Goal: Task Accomplishment & Management: Manage account settings

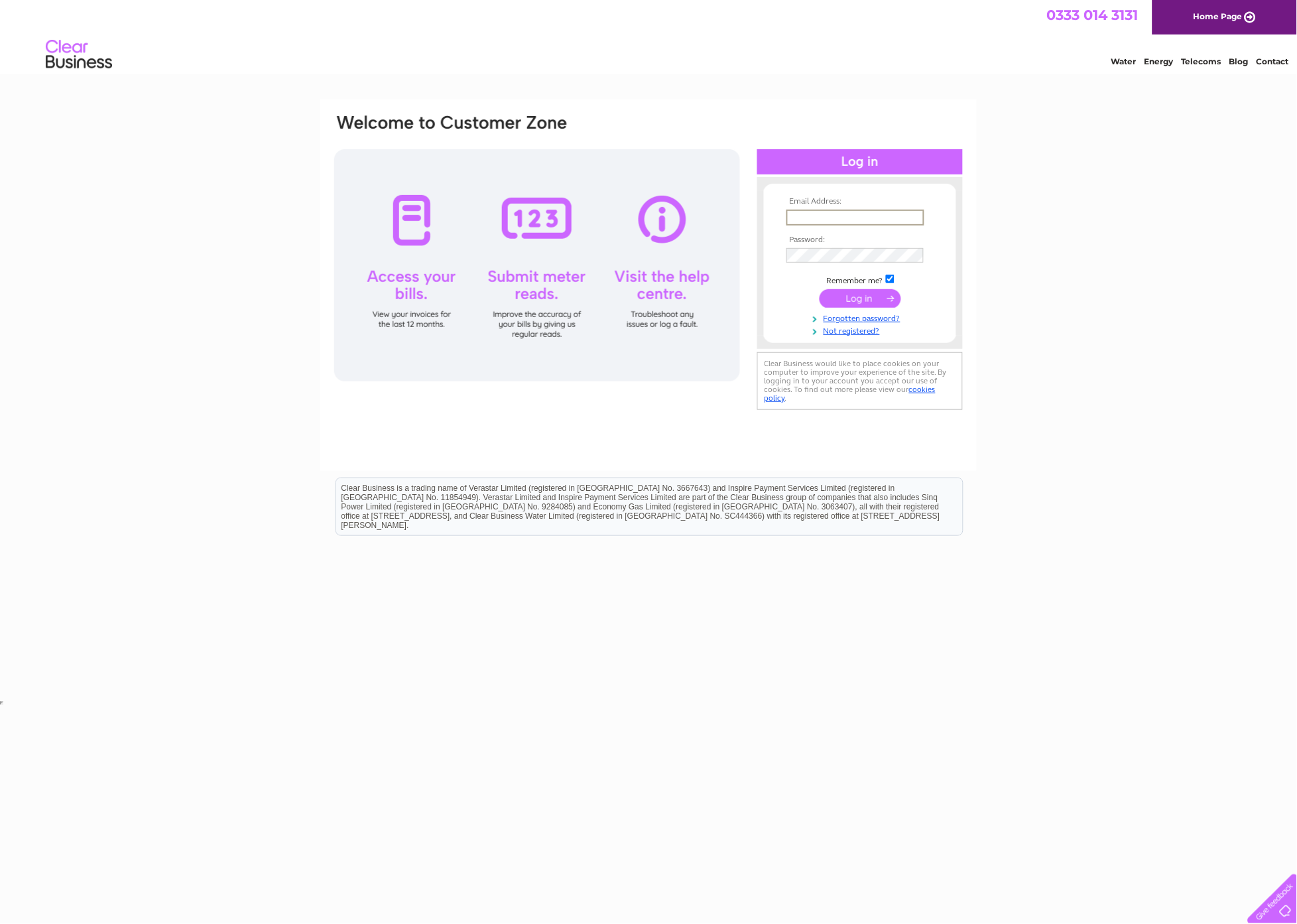
click at [794, 214] on input "text" at bounding box center [855, 217] width 138 height 16
type input "sales@masterlaybrick.com"
click at [841, 294] on input "submit" at bounding box center [860, 297] width 82 height 18
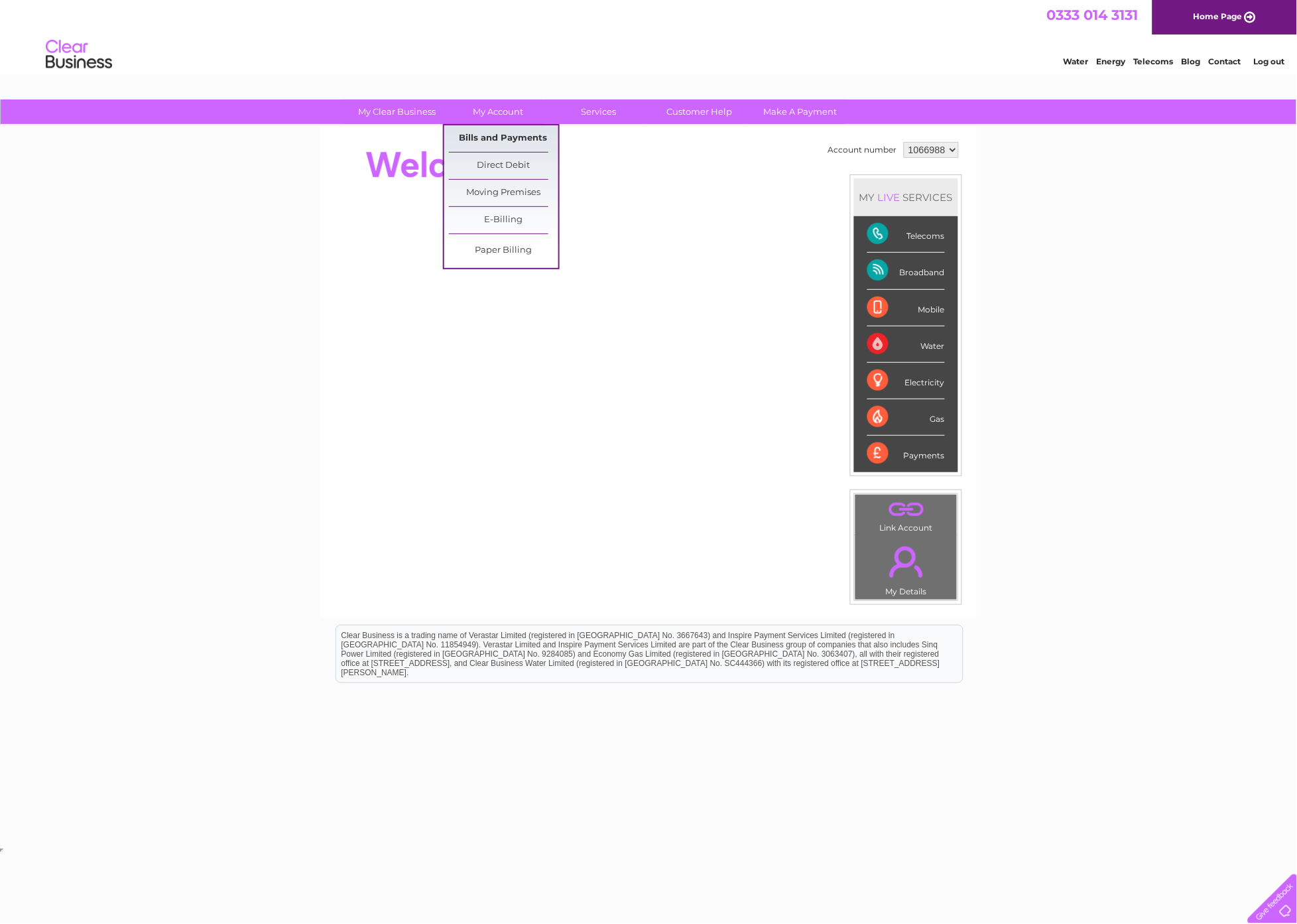
click at [495, 137] on link "Bills and Payments" at bounding box center [504, 139] width 109 height 27
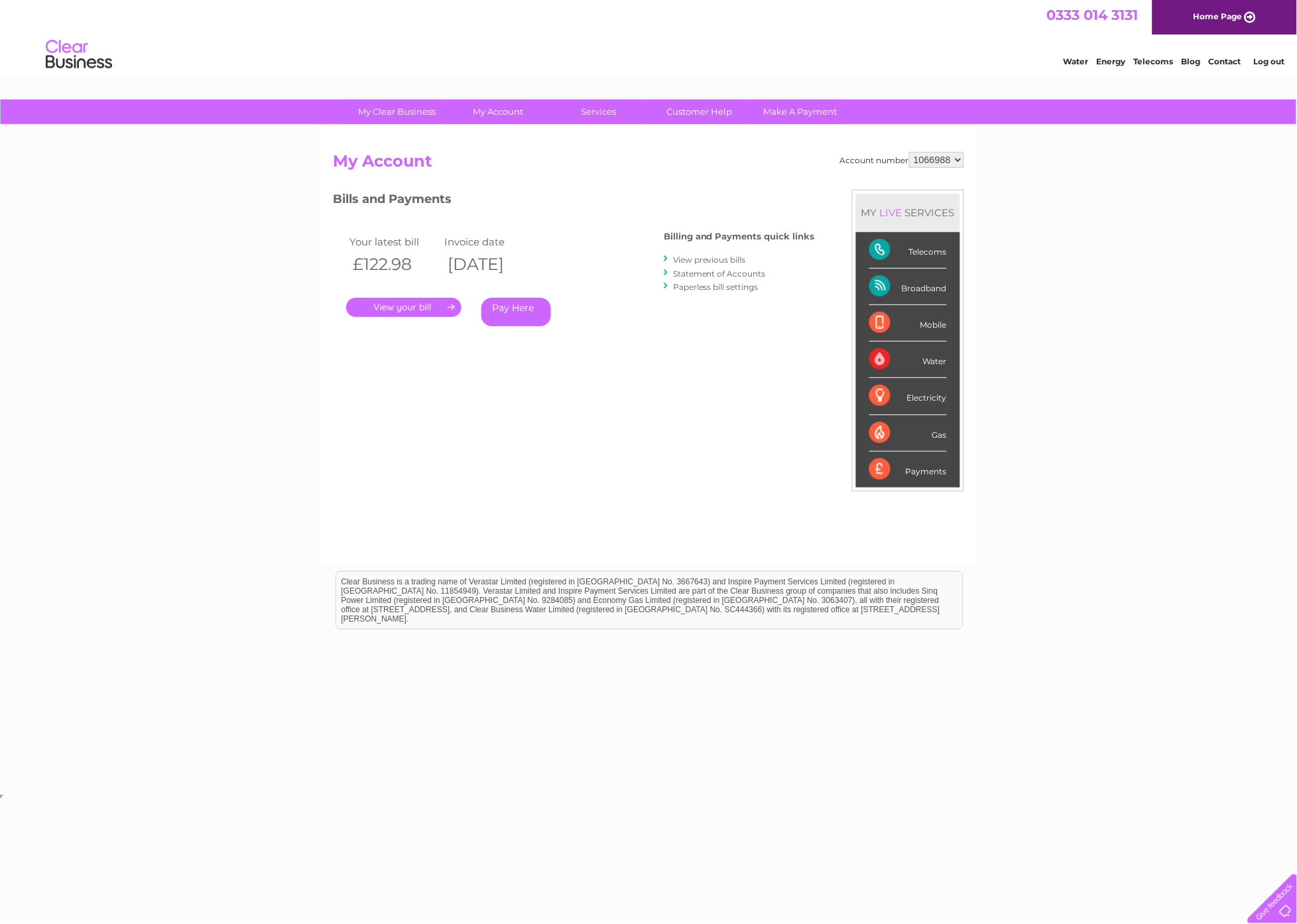
click at [423, 305] on link "." at bounding box center [404, 307] width 116 height 19
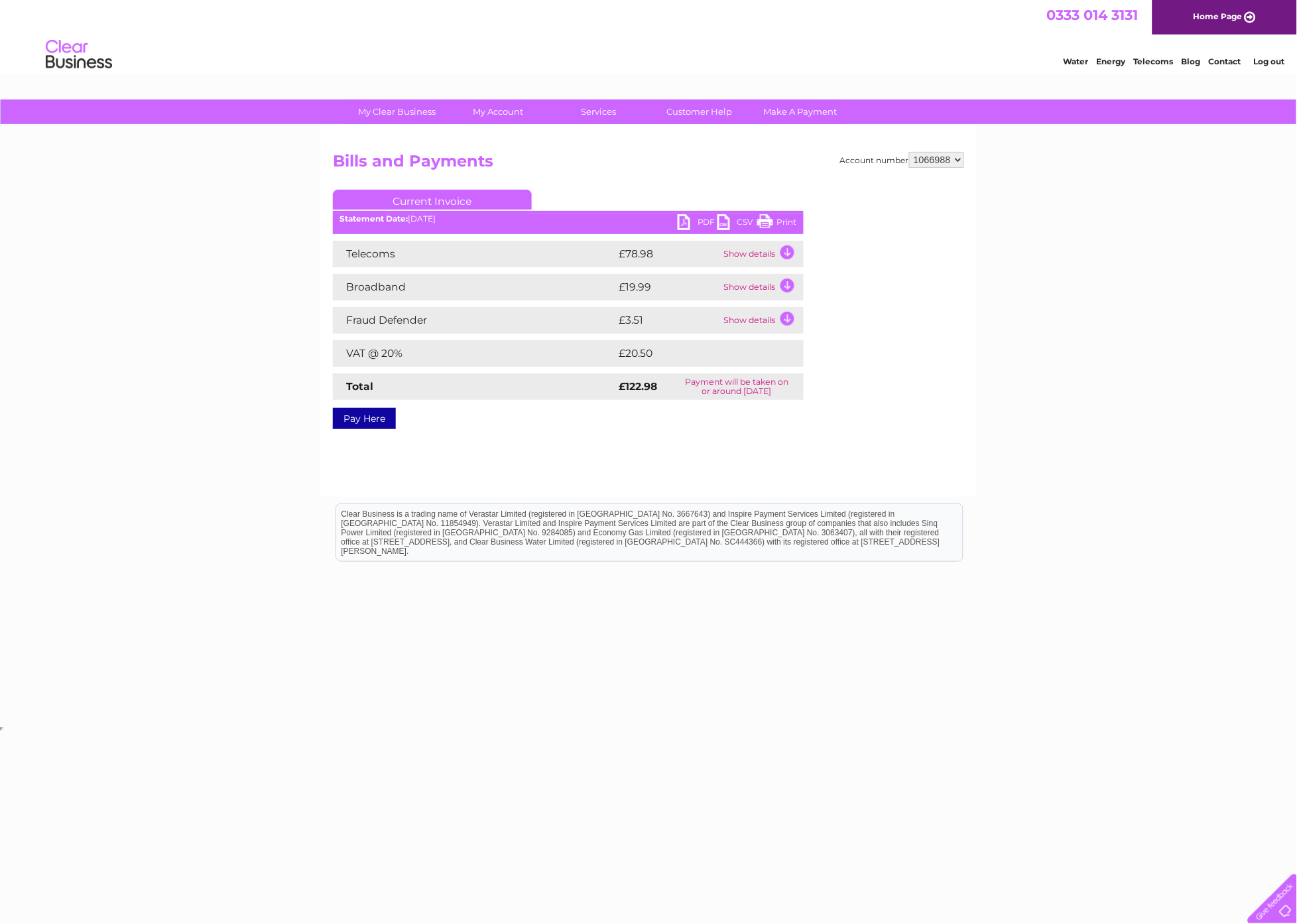
click at [751, 252] on td "Show details" at bounding box center [762, 254] width 83 height 27
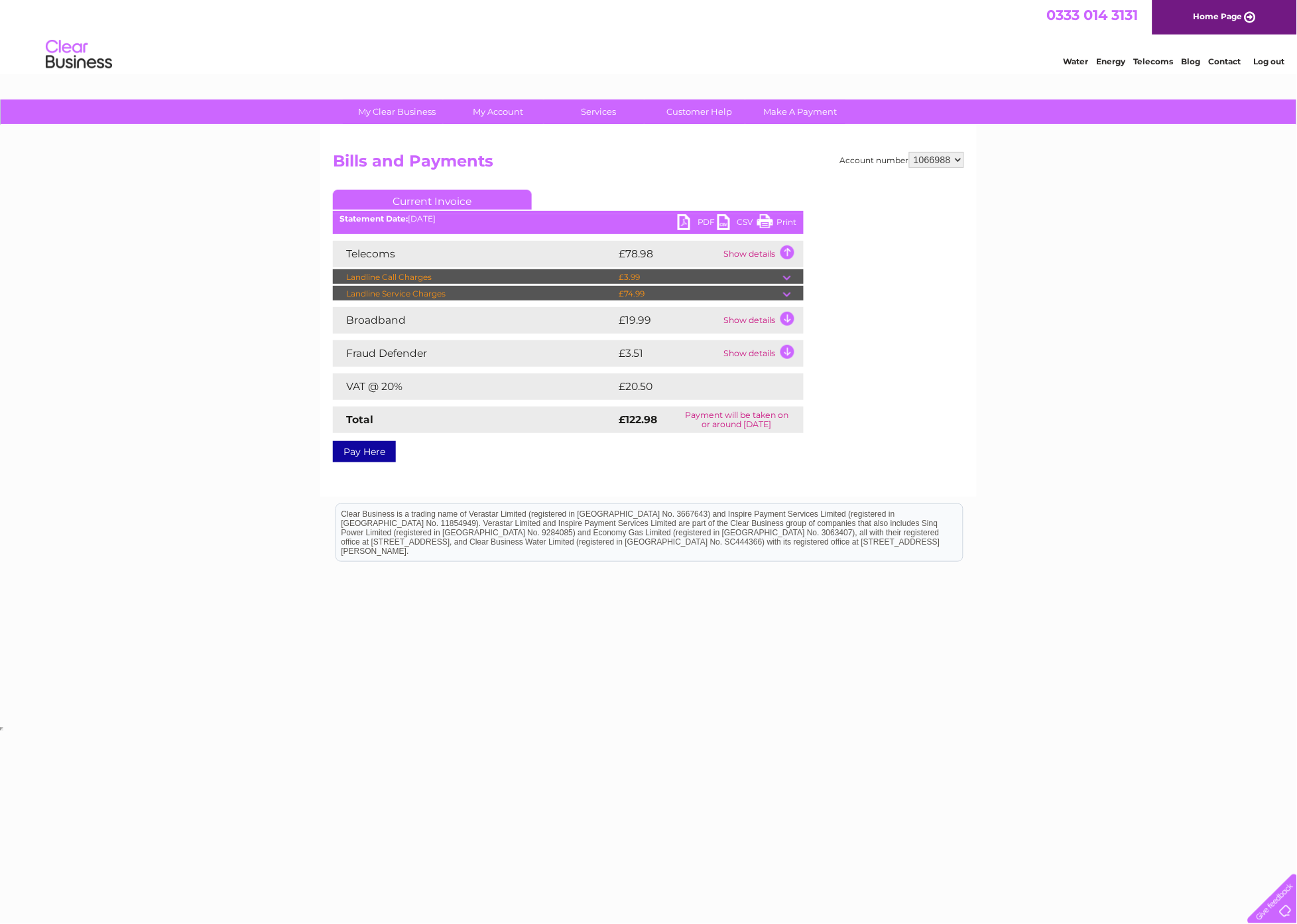
click at [858, 316] on div "Account number 1066988 Bills and Payments Current Invoice PDF CSV Print" at bounding box center [648, 304] width 631 height 305
click at [779, 217] on link "Print" at bounding box center [777, 224] width 39 height 19
